Goal: Transaction & Acquisition: Purchase product/service

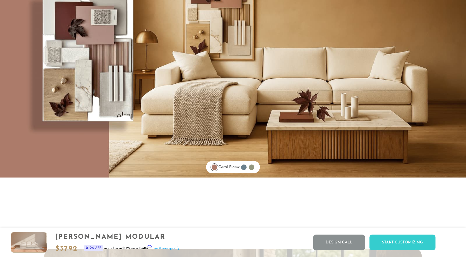
scroll to position [4553, 0]
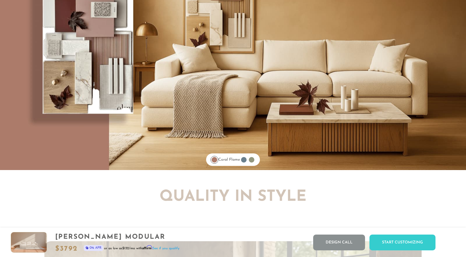
click at [246, 161] on div at bounding box center [244, 160] width 6 height 6
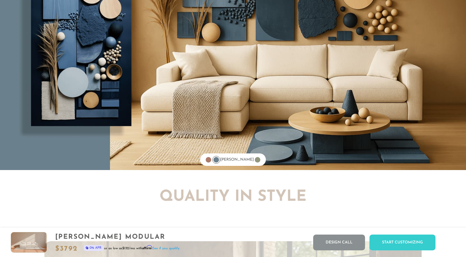
click at [255, 161] on div at bounding box center [258, 160] width 6 height 6
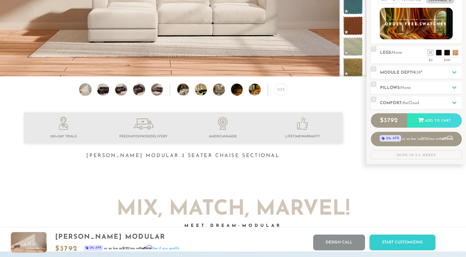
scroll to position [0, 0]
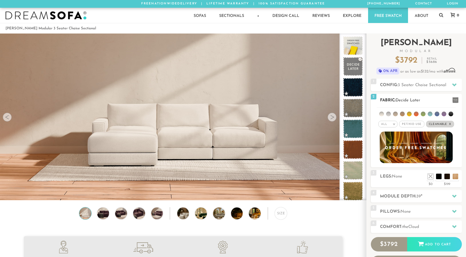
click at [408, 113] on li at bounding box center [409, 114] width 5 height 5
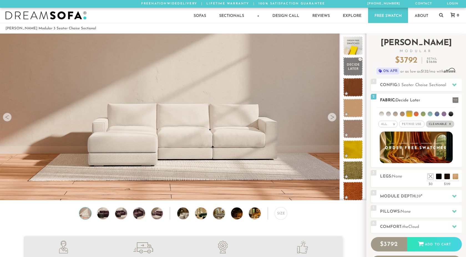
click at [382, 114] on li at bounding box center [381, 114] width 5 height 5
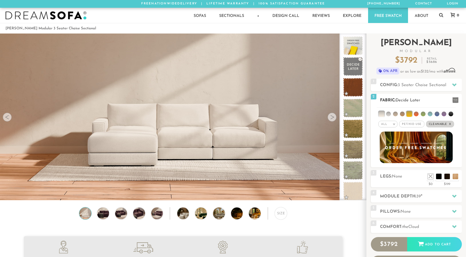
click at [450, 124] on em "x" at bounding box center [450, 124] width 2 height 3
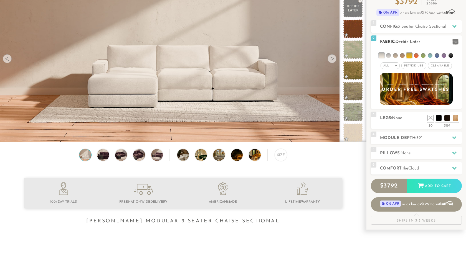
scroll to position [63, 0]
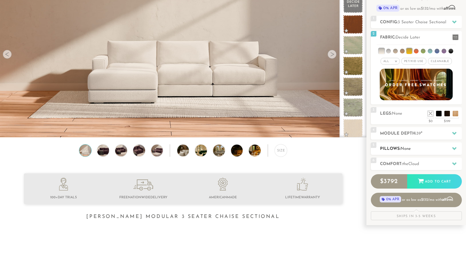
click at [428, 148] on h2 "Pillows: None" at bounding box center [421, 149] width 82 height 6
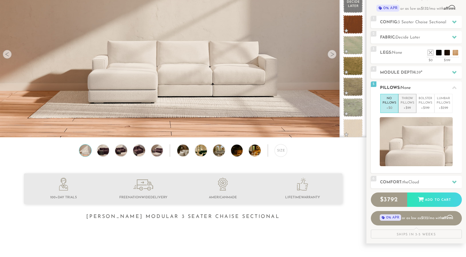
click at [402, 108] on p "+$99" at bounding box center [407, 108] width 14 height 5
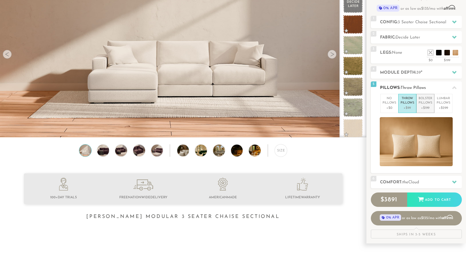
click at [419, 109] on p "+$199" at bounding box center [425, 108] width 14 height 5
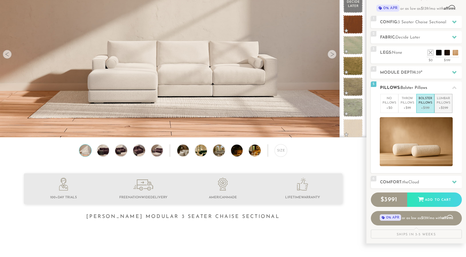
click at [440, 111] on li "[MEDICAL_DATA] Pillows +$299" at bounding box center [443, 103] width 18 height 19
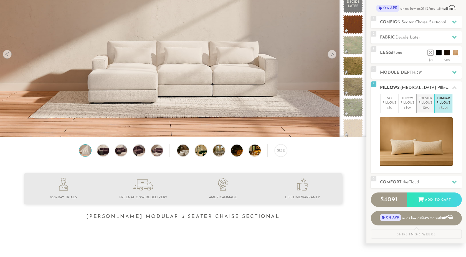
click at [420, 107] on p "+$199" at bounding box center [425, 108] width 14 height 5
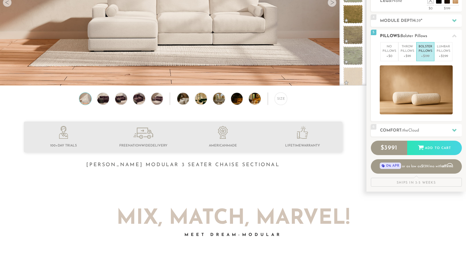
scroll to position [119, 0]
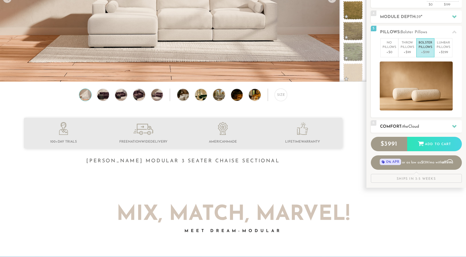
click at [423, 124] on h2 "Comfort: the Cloud" at bounding box center [421, 127] width 82 height 6
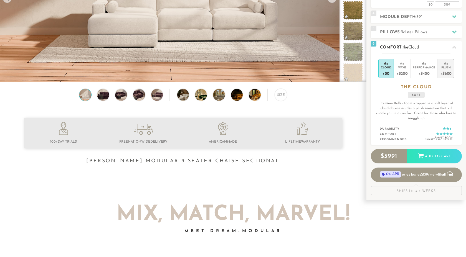
click at [445, 72] on div "+$600" at bounding box center [445, 73] width 11 height 8
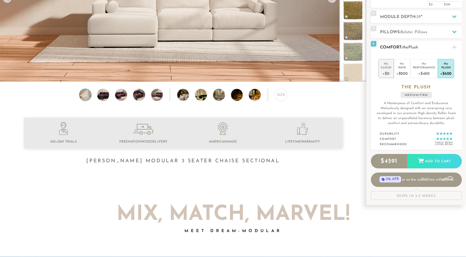
click at [386, 70] on div "+$0" at bounding box center [386, 73] width 11 height 8
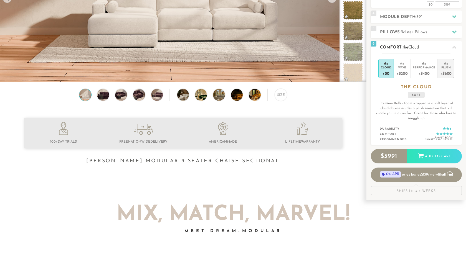
click at [447, 75] on div "+$600" at bounding box center [445, 73] width 11 height 8
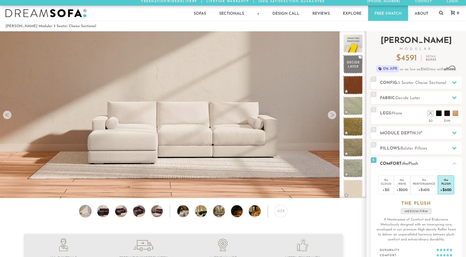
scroll to position [0, 0]
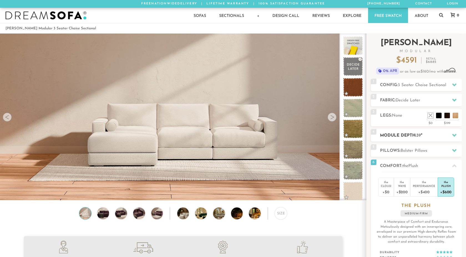
click at [410, 135] on h2 "Module Depth: 39 "" at bounding box center [421, 135] width 82 height 6
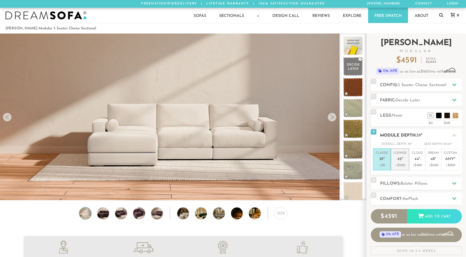
click at [398, 161] on span "42" at bounding box center [399, 159] width 4 height 5
click at [422, 93] on div "Introducing [PERSON_NAME] Modular $ 4791 Retail $ 7185 $ 4791 Retail $ 7185 0% …" at bounding box center [416, 145] width 91 height 222
click at [422, 99] on h2 "Fabric: Decide Later" at bounding box center [421, 100] width 82 height 6
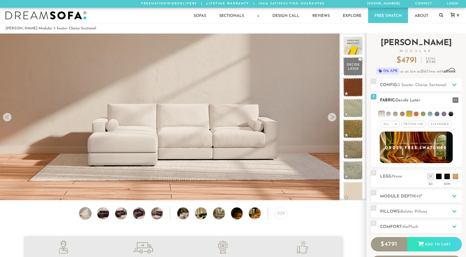
click at [389, 114] on li at bounding box center [388, 114] width 5 height 5
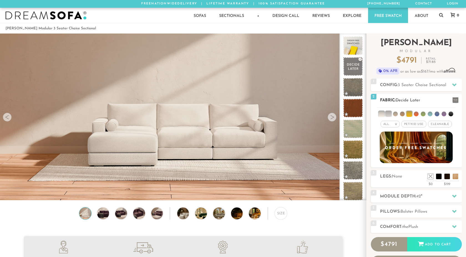
click at [382, 115] on li at bounding box center [381, 114] width 6 height 6
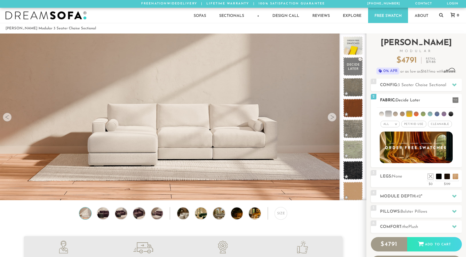
click at [409, 114] on li at bounding box center [409, 114] width 6 height 6
click at [409, 114] on li at bounding box center [409, 114] width 5 height 5
click at [387, 116] on li at bounding box center [388, 114] width 6 height 6
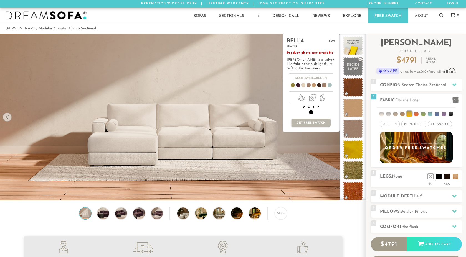
click at [311, 112] on span "+" at bounding box center [311, 112] width 4 height 4
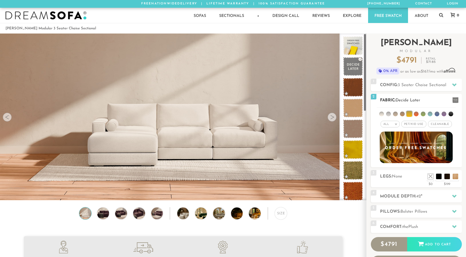
click at [445, 125] on span "Cleanable x" at bounding box center [440, 124] width 24 height 7
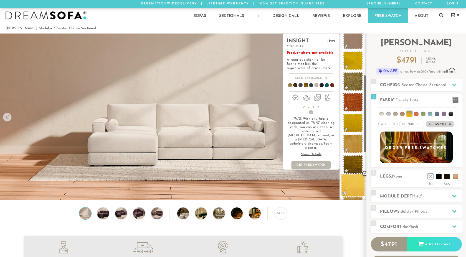
scroll to position [89, 0]
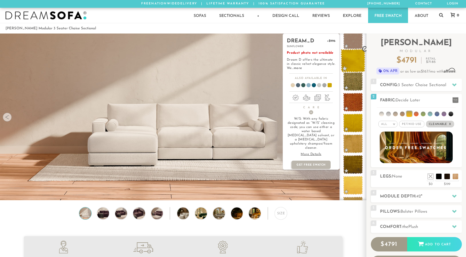
click at [353, 60] on span at bounding box center [352, 61] width 25 height 24
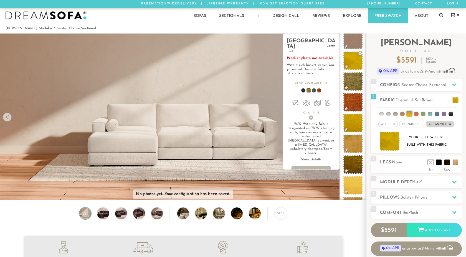
click at [307, 158] on p "More Details" at bounding box center [311, 160] width 49 height 4
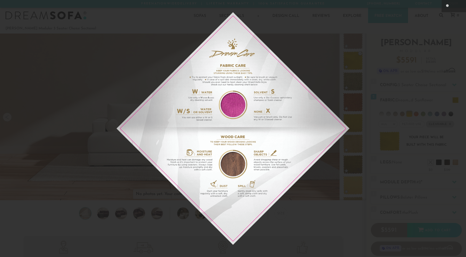
click at [373, 118] on div at bounding box center [233, 128] width 466 height 257
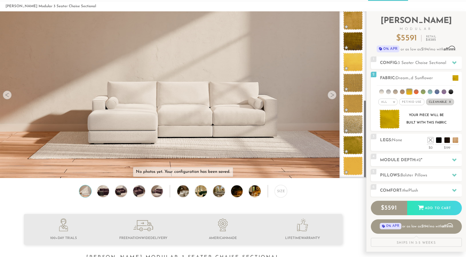
scroll to position [0, 0]
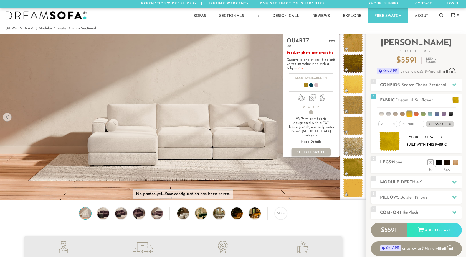
click at [302, 68] on link "more" at bounding box center [299, 68] width 8 height 3
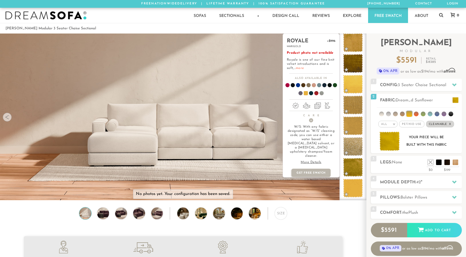
click at [300, 68] on link "more" at bounding box center [299, 68] width 8 height 3
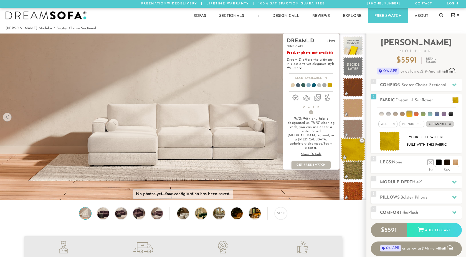
click at [353, 153] on span at bounding box center [352, 150] width 25 height 24
click at [302, 68] on link "more" at bounding box center [298, 68] width 8 height 3
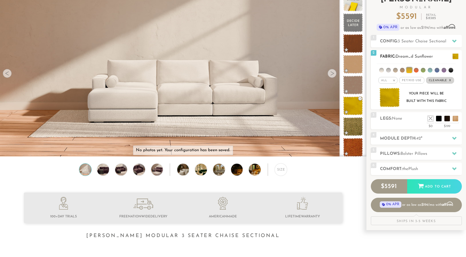
scroll to position [44, 0]
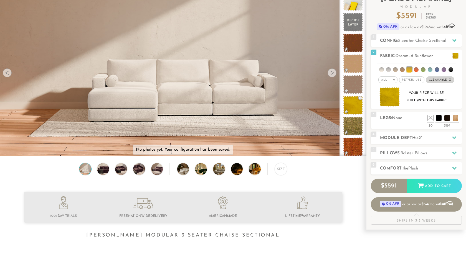
click at [333, 73] on div at bounding box center [331, 72] width 9 height 9
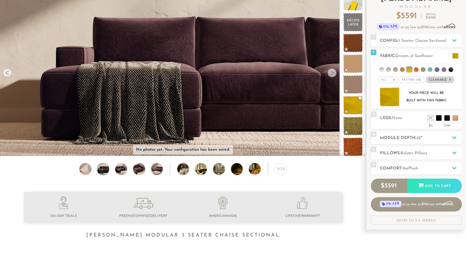
click at [333, 73] on div at bounding box center [331, 72] width 9 height 9
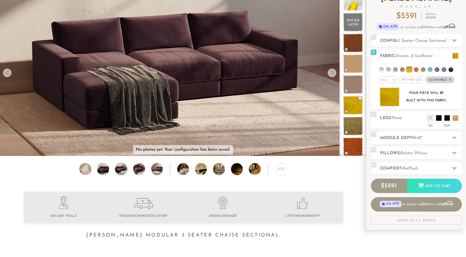
click at [333, 73] on div at bounding box center [331, 72] width 9 height 9
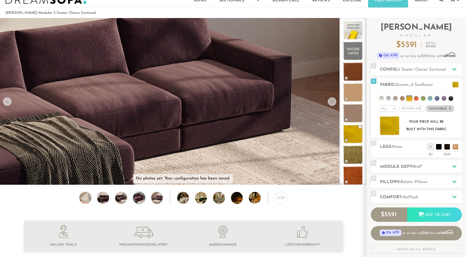
scroll to position [15, 0]
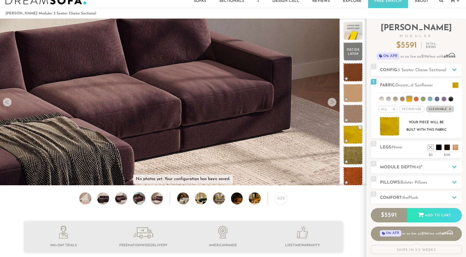
click at [330, 103] on div at bounding box center [331, 102] width 9 height 9
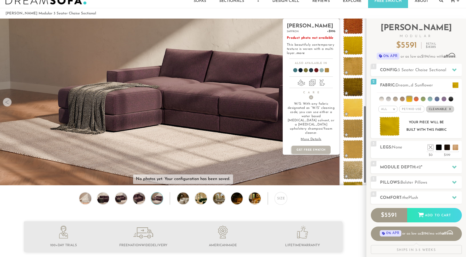
scroll to position [190, 0]
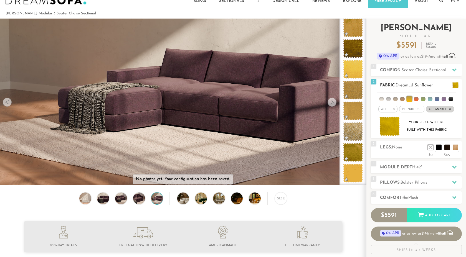
click at [396, 99] on li at bounding box center [395, 99] width 5 height 5
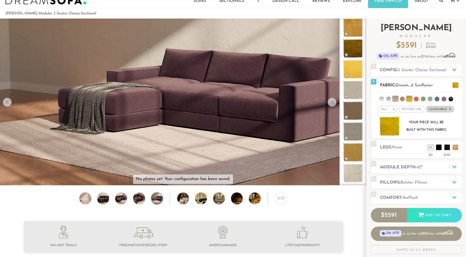
click at [408, 99] on li at bounding box center [409, 99] width 6 height 6
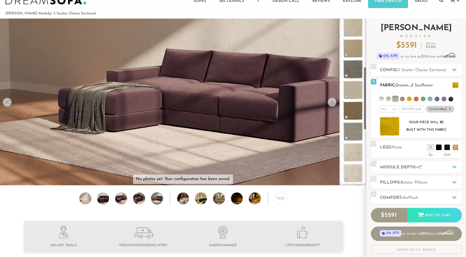
click at [408, 99] on li at bounding box center [409, 99] width 5 height 5
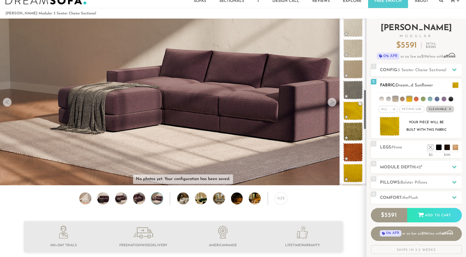
scroll to position [294, 0]
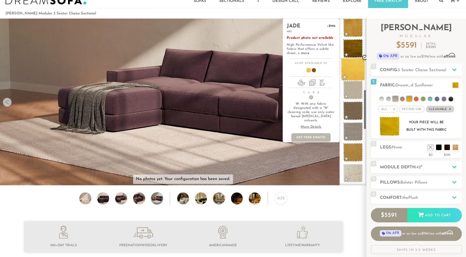
click at [353, 67] on span at bounding box center [352, 70] width 25 height 24
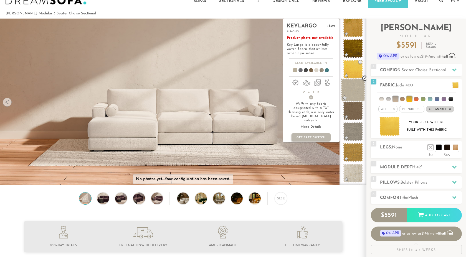
click at [358, 90] on span at bounding box center [352, 90] width 25 height 24
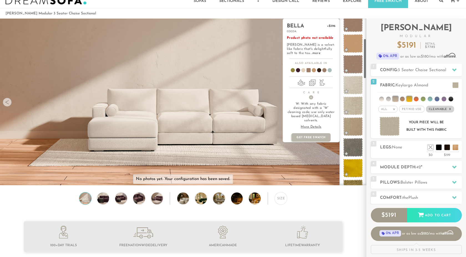
scroll to position [89, 0]
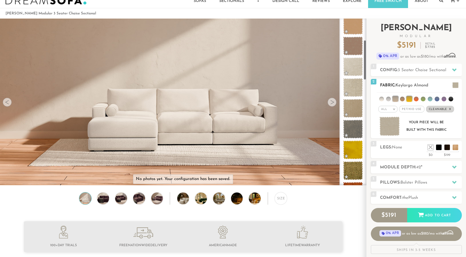
click at [395, 99] on li at bounding box center [395, 99] width 6 height 6
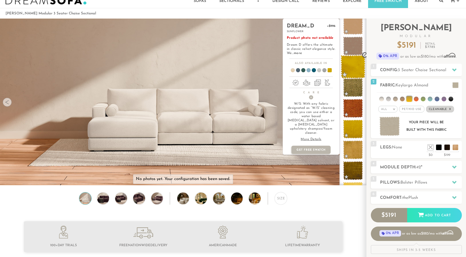
click at [349, 65] on span at bounding box center [352, 67] width 25 height 24
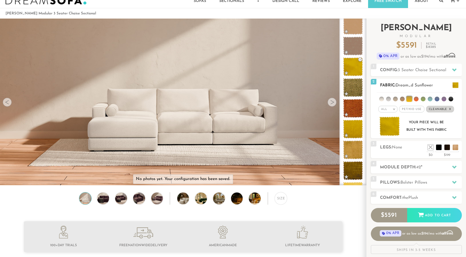
scroll to position [34, 0]
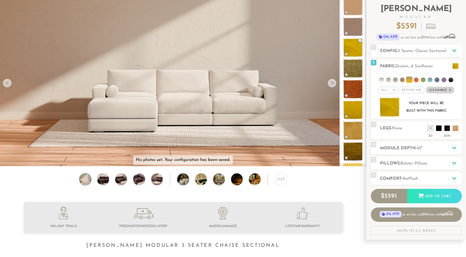
click at [183, 177] on img at bounding box center [187, 180] width 21 height 12
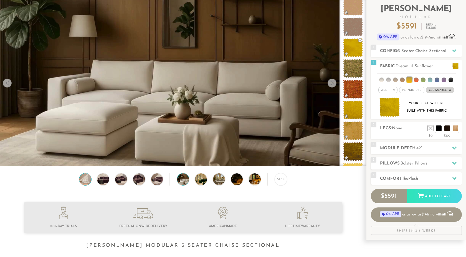
click at [83, 183] on img at bounding box center [85, 180] width 14 height 12
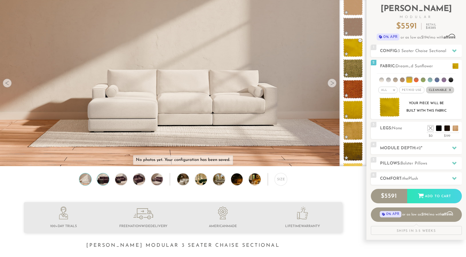
click at [103, 183] on img at bounding box center [103, 180] width 14 height 12
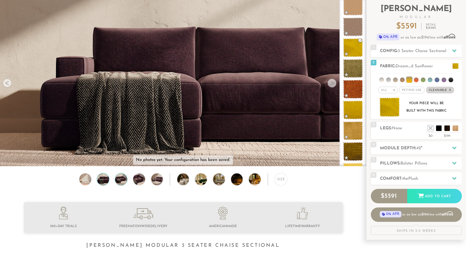
click at [121, 182] on img at bounding box center [121, 180] width 14 height 12
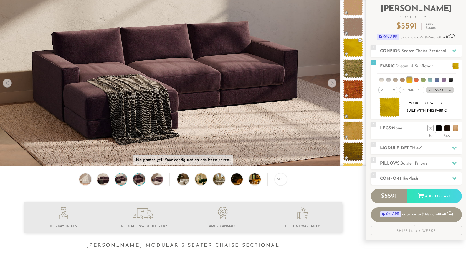
click at [136, 181] on img at bounding box center [139, 180] width 14 height 12
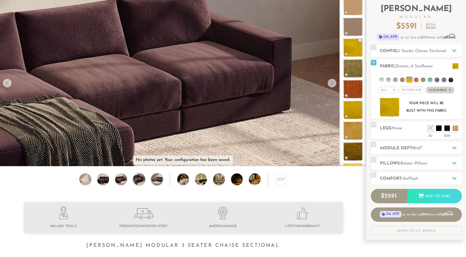
click at [157, 181] on img at bounding box center [157, 180] width 14 height 12
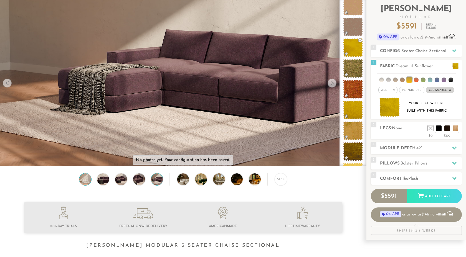
click at [89, 179] on img at bounding box center [85, 180] width 14 height 12
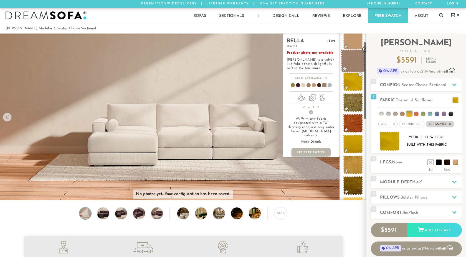
scroll to position [0, 0]
